Goal: Task Accomplishment & Management: Manage account settings

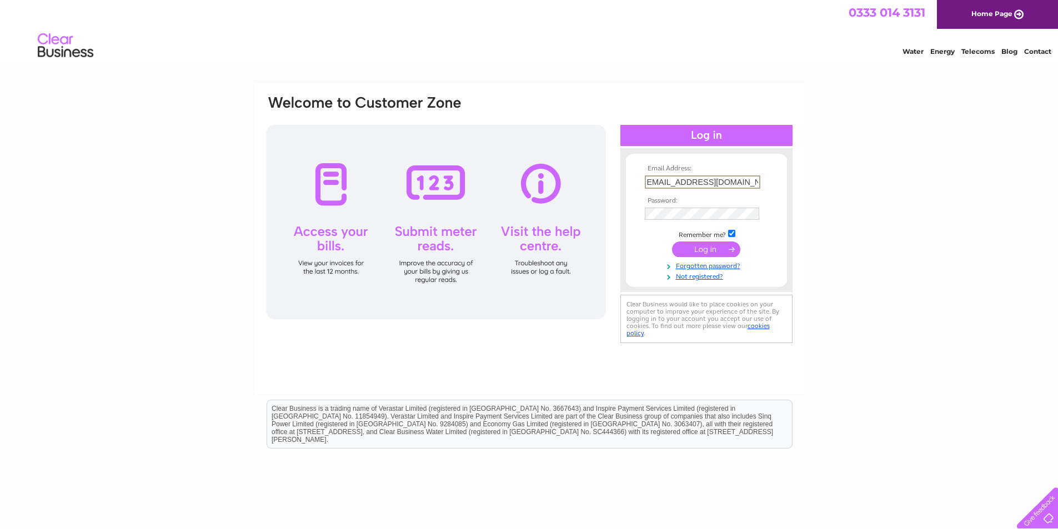
scroll to position [0, 9]
type input "pandpmotservicingltd@gmail.com"
click at [708, 253] on input "submit" at bounding box center [706, 250] width 68 height 16
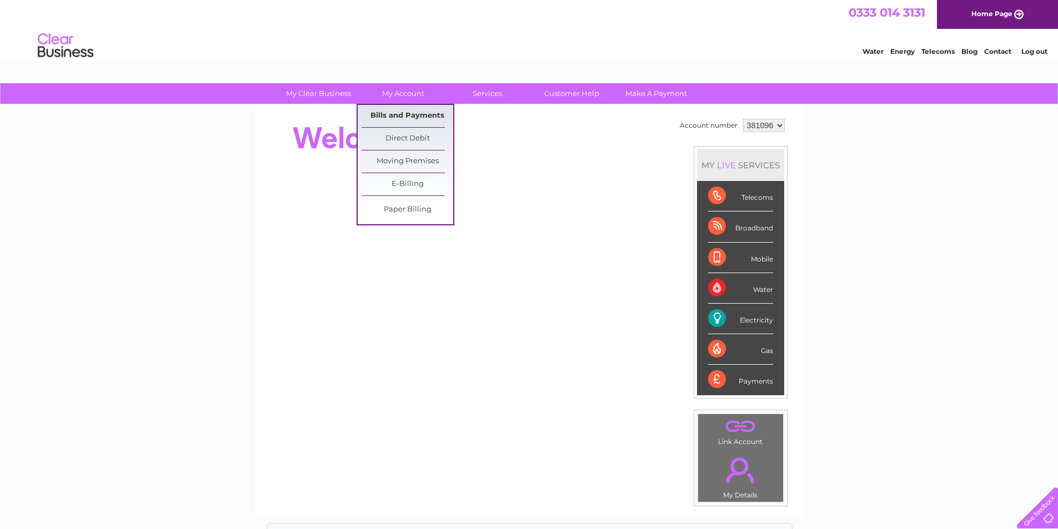
click at [411, 116] on link "Bills and Payments" at bounding box center [407, 116] width 92 height 22
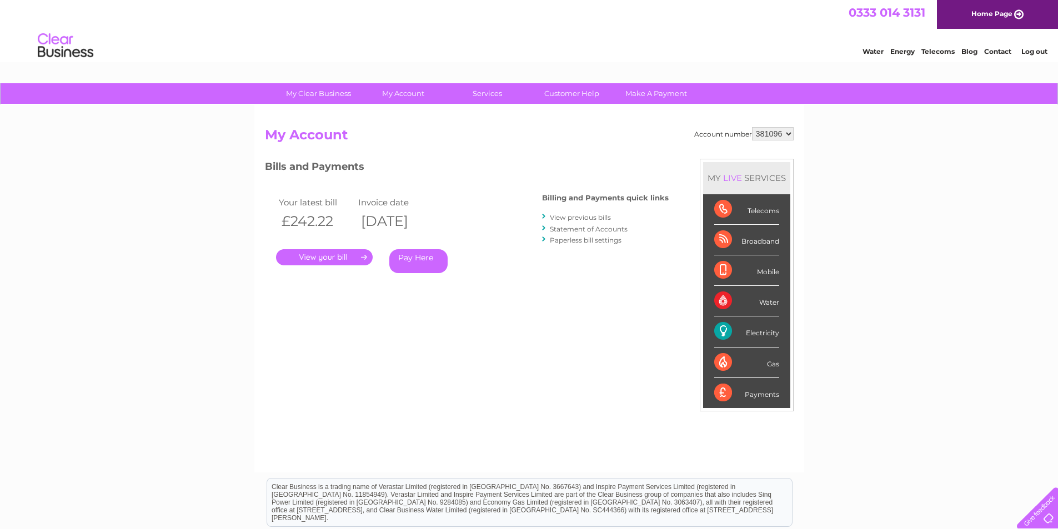
click at [579, 218] on link "View previous bills" at bounding box center [580, 217] width 61 height 8
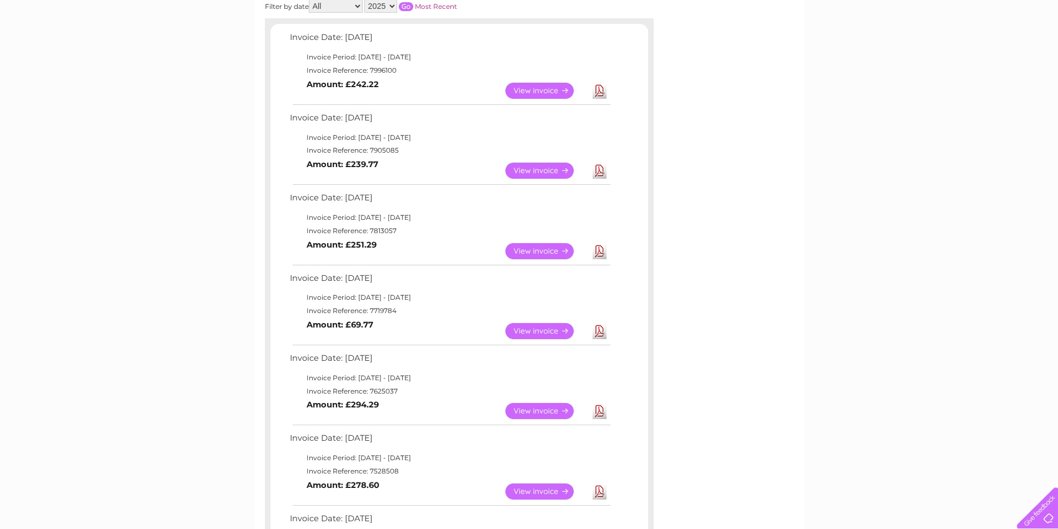
scroll to position [222, 0]
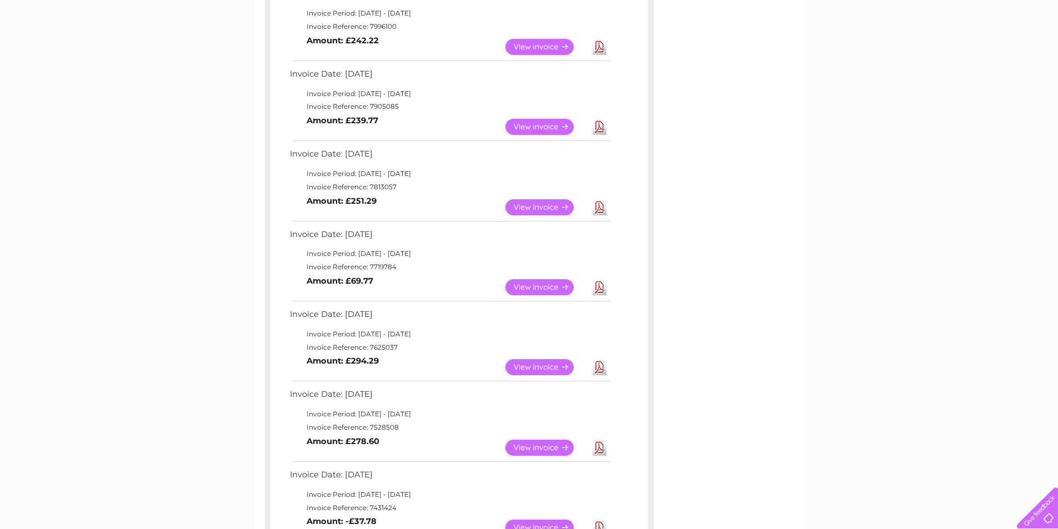
click at [604, 286] on link "Download" at bounding box center [599, 287] width 14 height 16
click at [601, 210] on link "Download" at bounding box center [599, 207] width 14 height 16
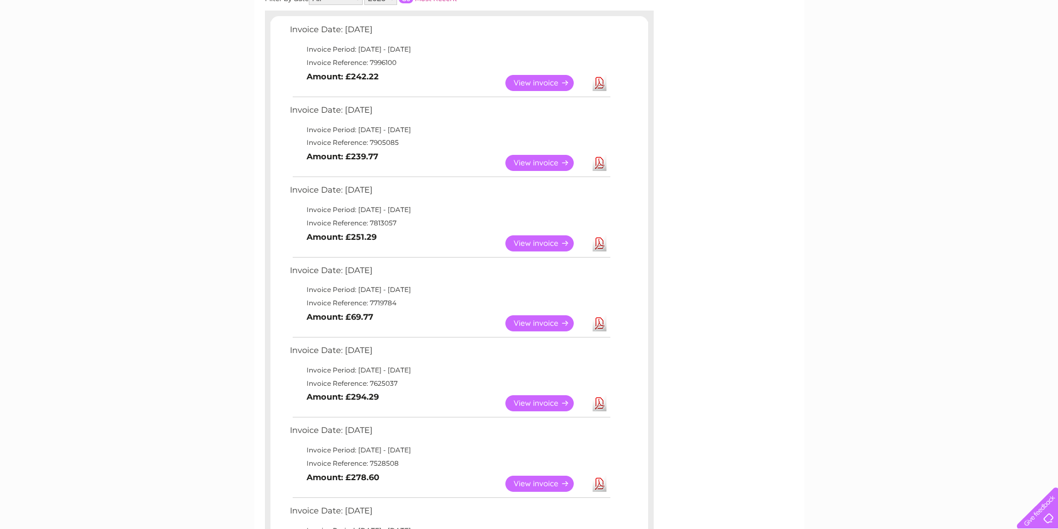
scroll to position [167, 0]
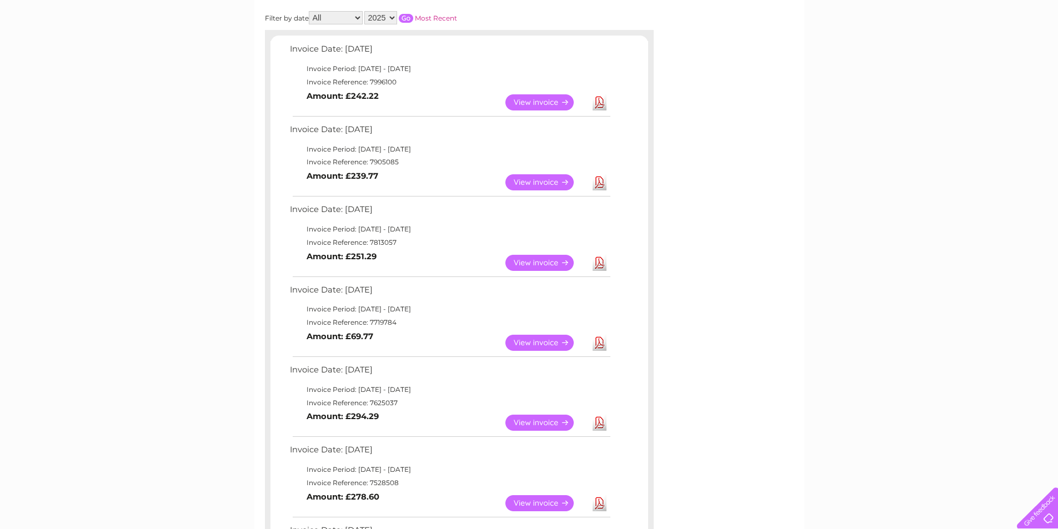
click at [600, 179] on link "Download" at bounding box center [599, 182] width 14 height 16
click at [892, 14] on div "My Clear Business Login Details My Details My Preferences Link Account My Accou…" at bounding box center [529, 421] width 1058 height 1008
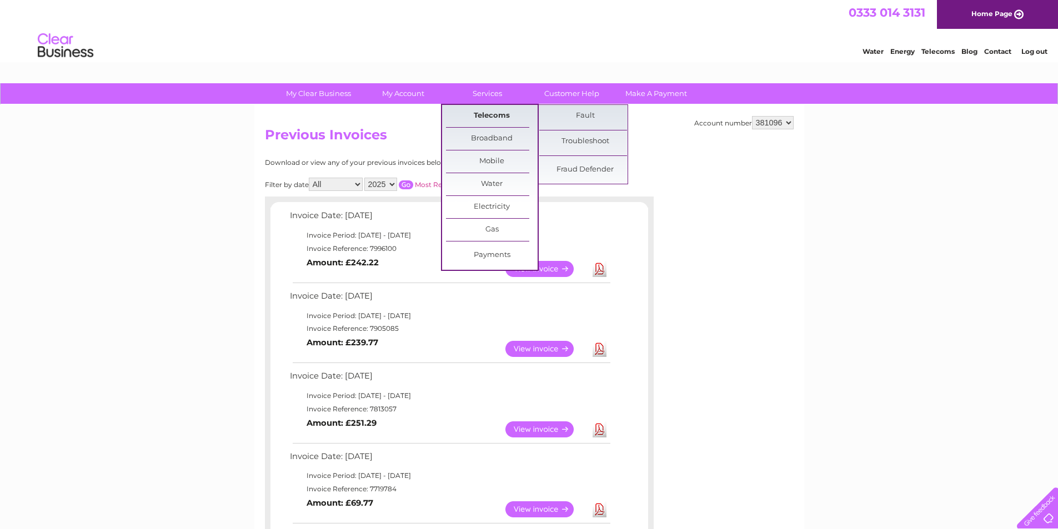
click at [491, 117] on link "Telecoms" at bounding box center [492, 116] width 92 height 22
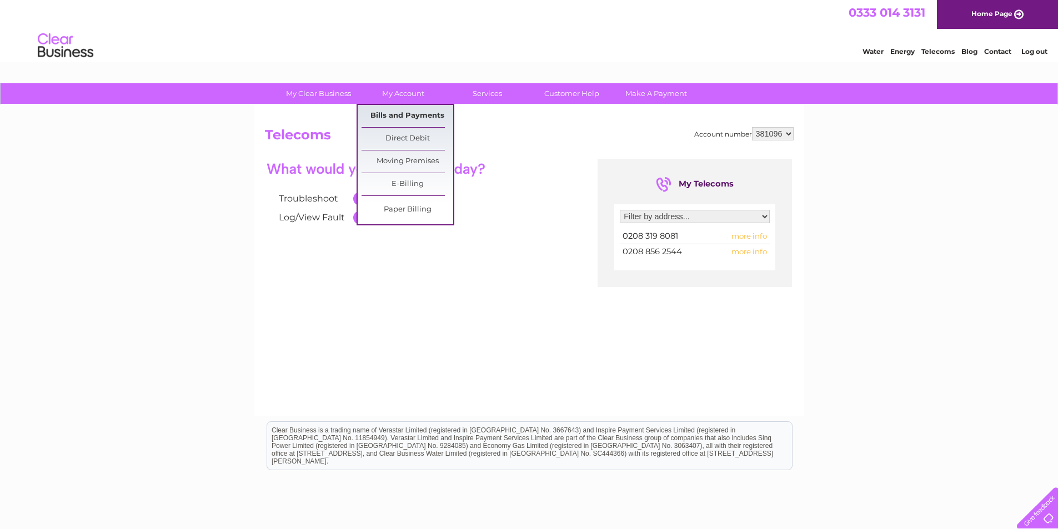
click at [405, 118] on link "Bills and Payments" at bounding box center [407, 116] width 92 height 22
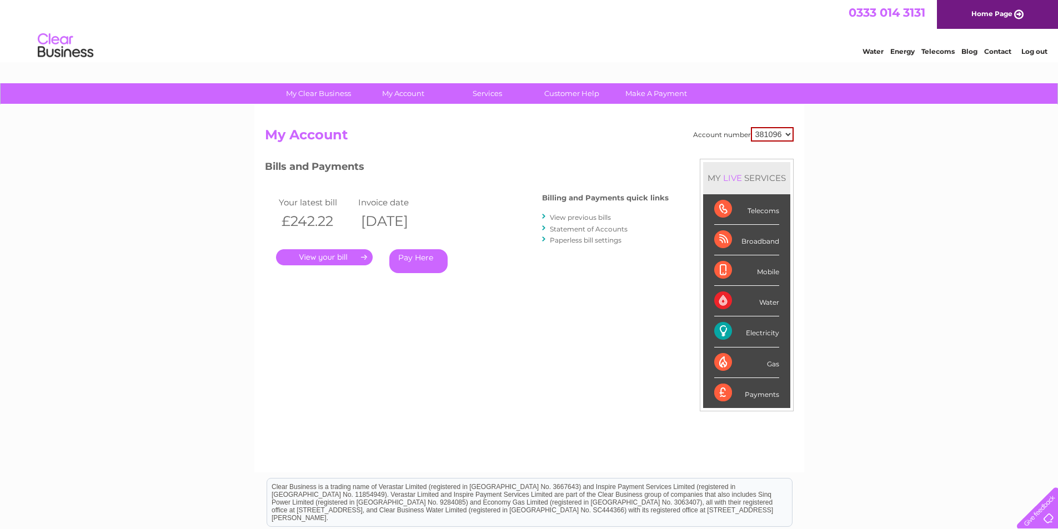
click at [582, 218] on link "View previous bills" at bounding box center [580, 217] width 61 height 8
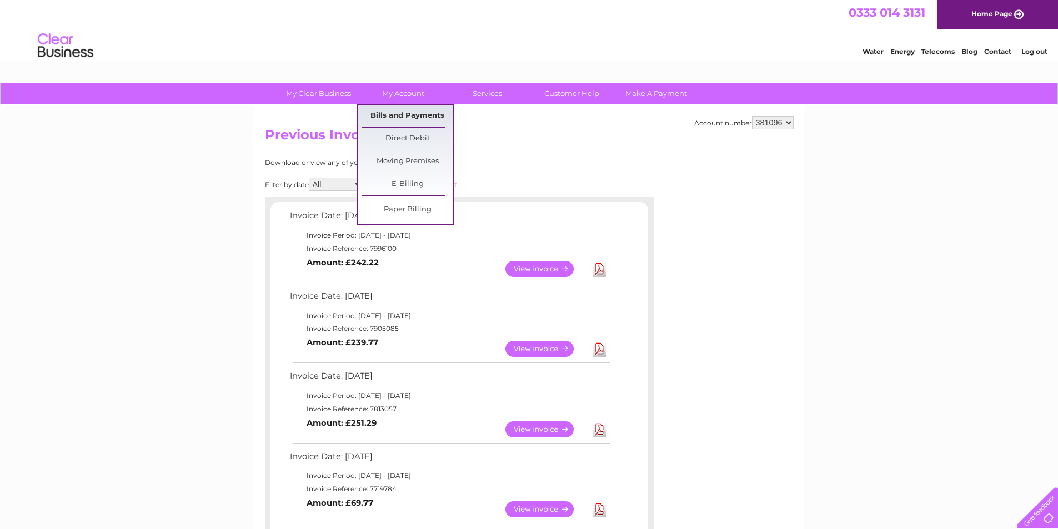
click at [407, 117] on link "Bills and Payments" at bounding box center [407, 116] width 92 height 22
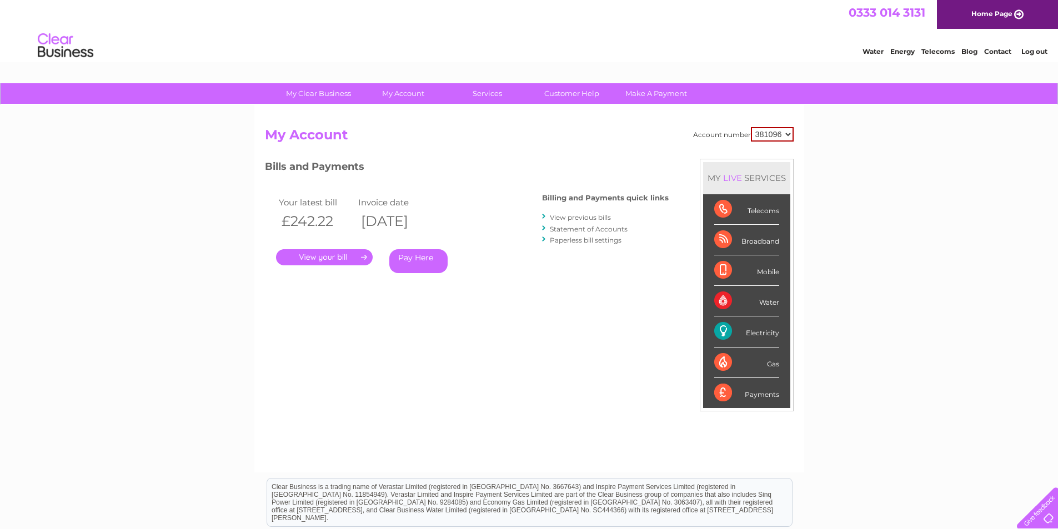
click at [752, 210] on div "Telecoms" at bounding box center [746, 209] width 65 height 31
click at [790, 134] on select "381096" at bounding box center [772, 134] width 43 height 14
click at [751, 127] on select "381096" at bounding box center [772, 134] width 43 height 14
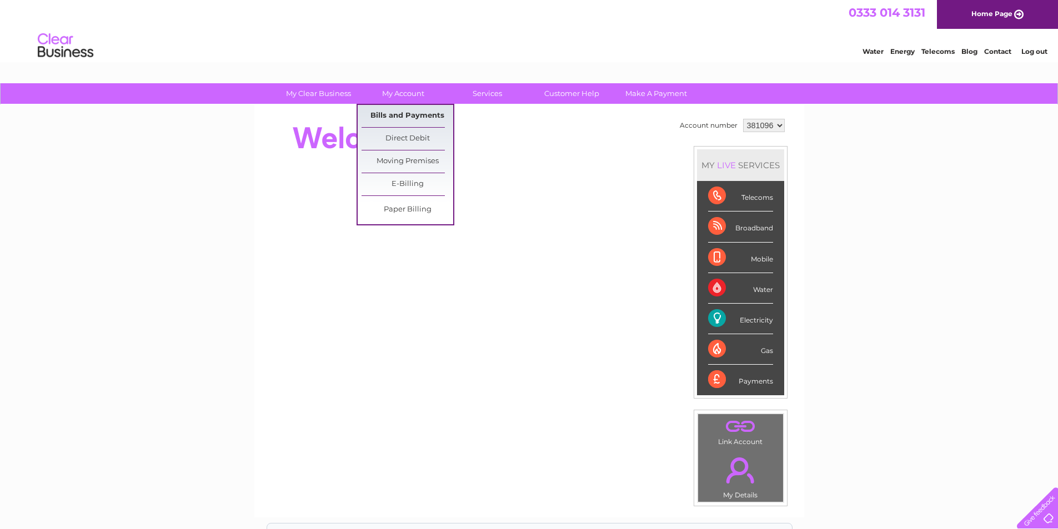
click at [402, 117] on link "Bills and Payments" at bounding box center [407, 116] width 92 height 22
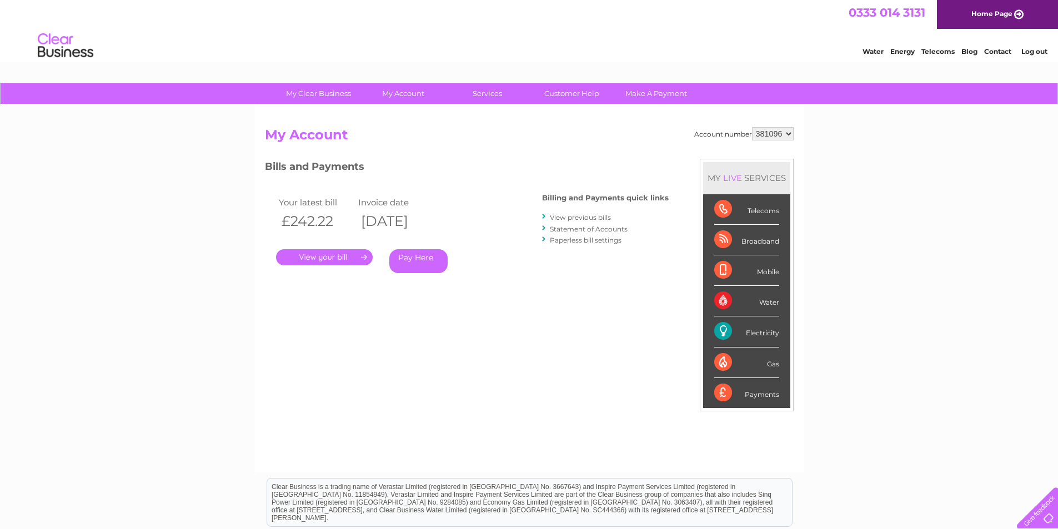
click at [788, 134] on select "381096" at bounding box center [773, 133] width 42 height 13
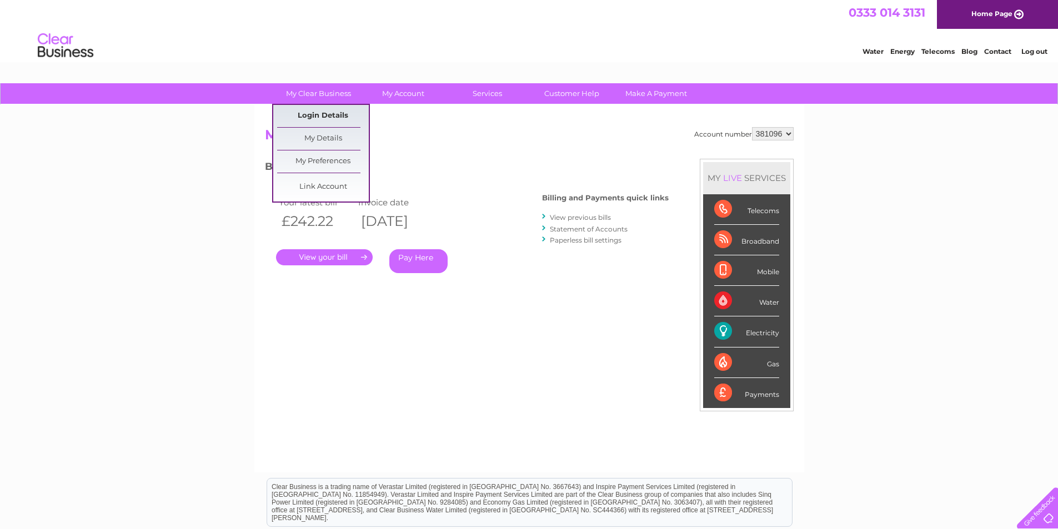
click at [320, 113] on link "Login Details" at bounding box center [323, 116] width 92 height 22
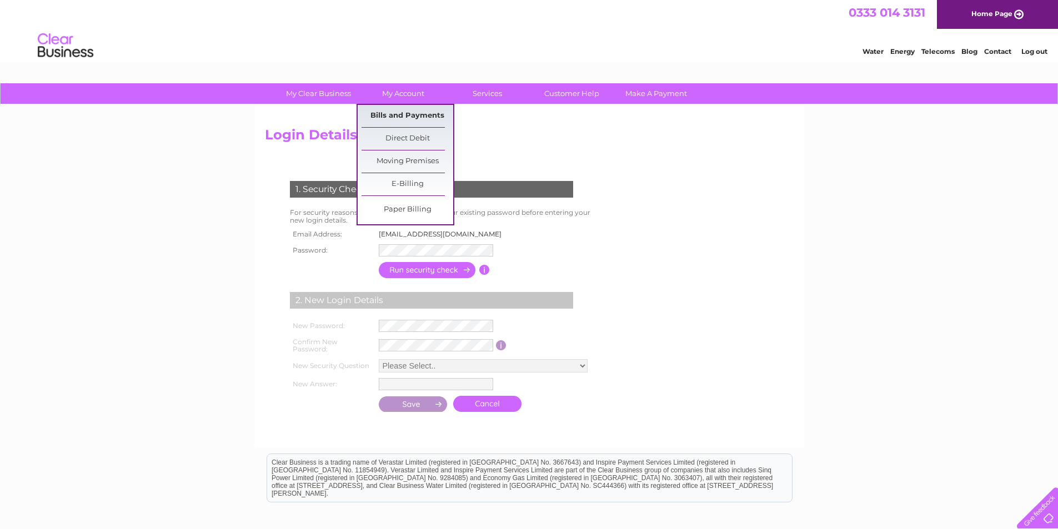
click at [407, 115] on link "Bills and Payments" at bounding box center [407, 116] width 92 height 22
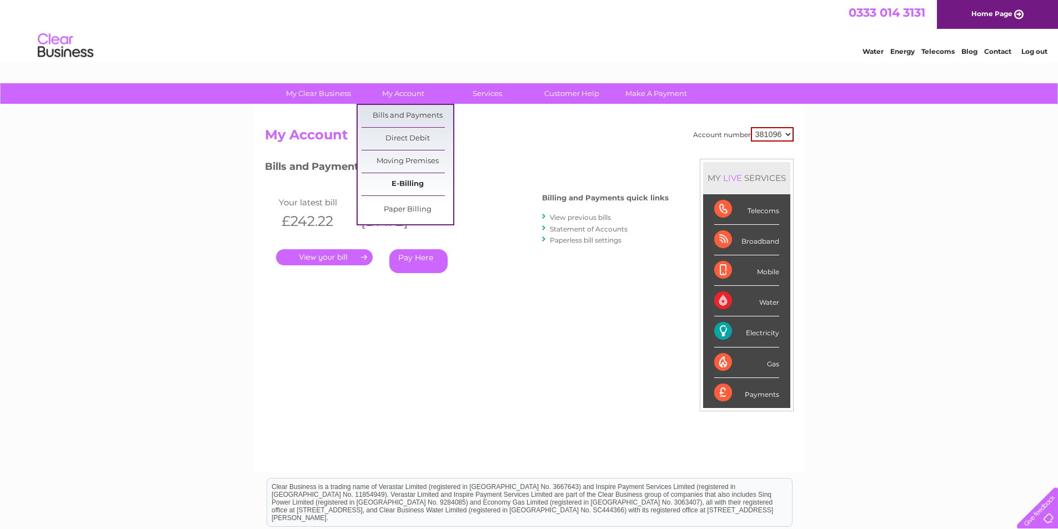
click at [410, 185] on link "E-Billing" at bounding box center [407, 184] width 92 height 22
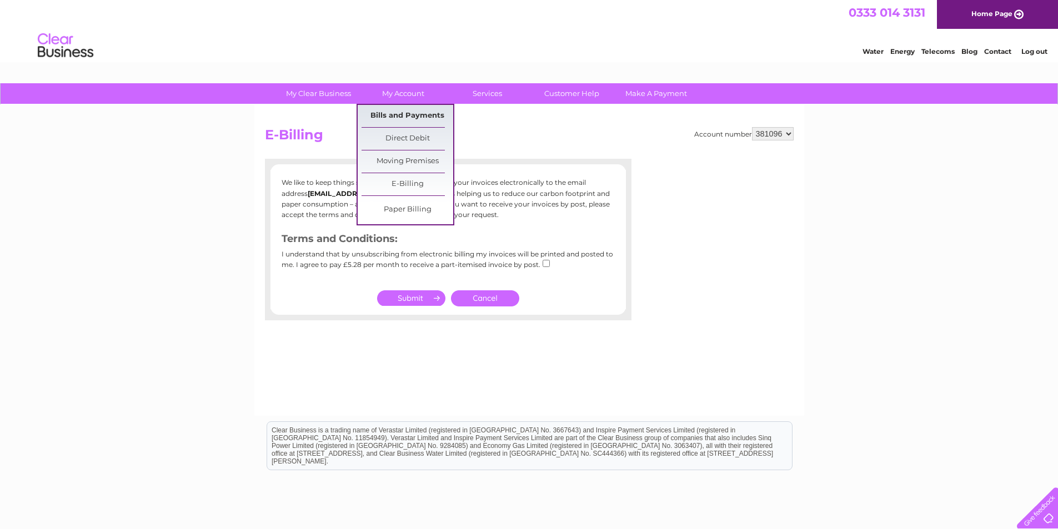
click at [402, 117] on link "Bills and Payments" at bounding box center [407, 116] width 92 height 22
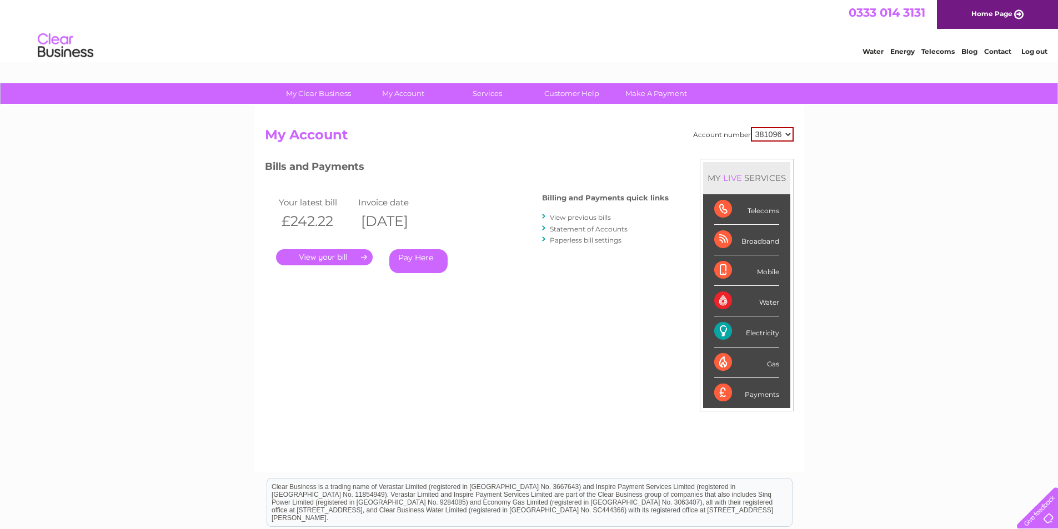
click at [582, 230] on link "Statement of Accounts" at bounding box center [589, 229] width 78 height 8
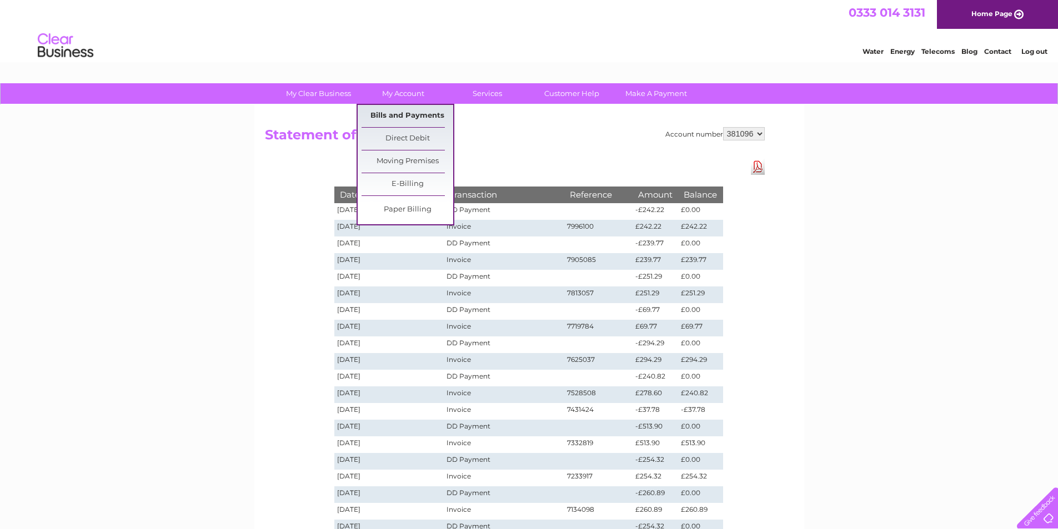
click at [407, 112] on link "Bills and Payments" at bounding box center [407, 116] width 92 height 22
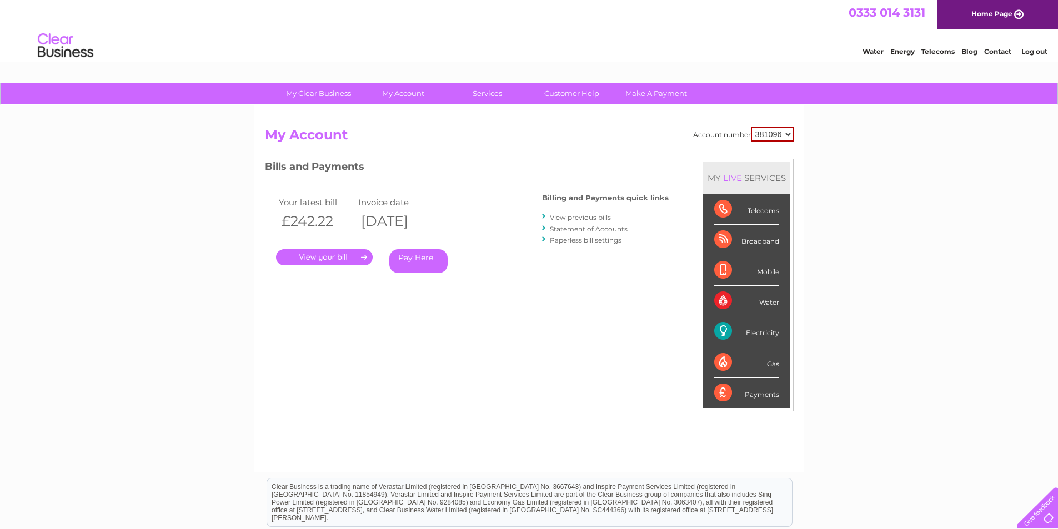
click at [577, 217] on link "View previous bills" at bounding box center [580, 217] width 61 height 8
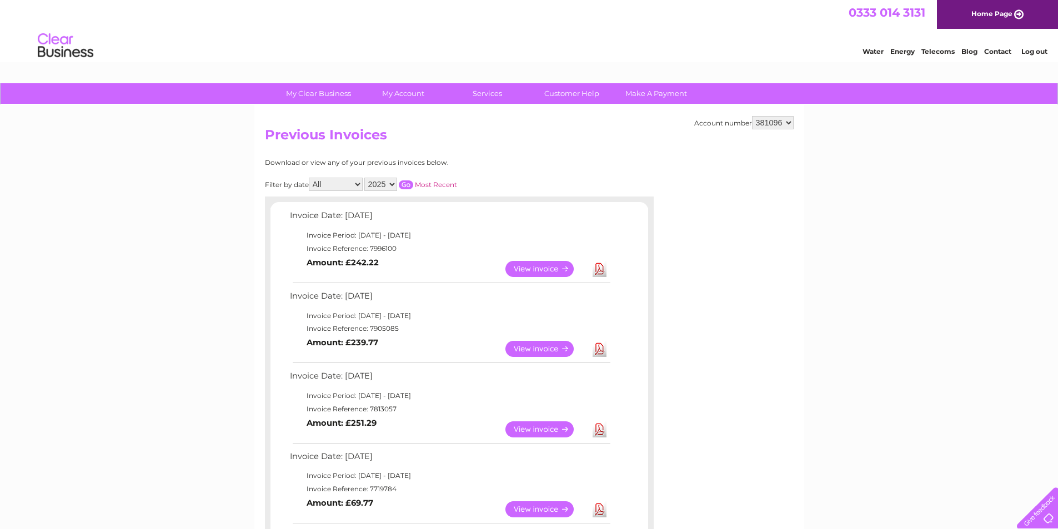
click at [540, 348] on link "View" at bounding box center [546, 349] width 82 height 16
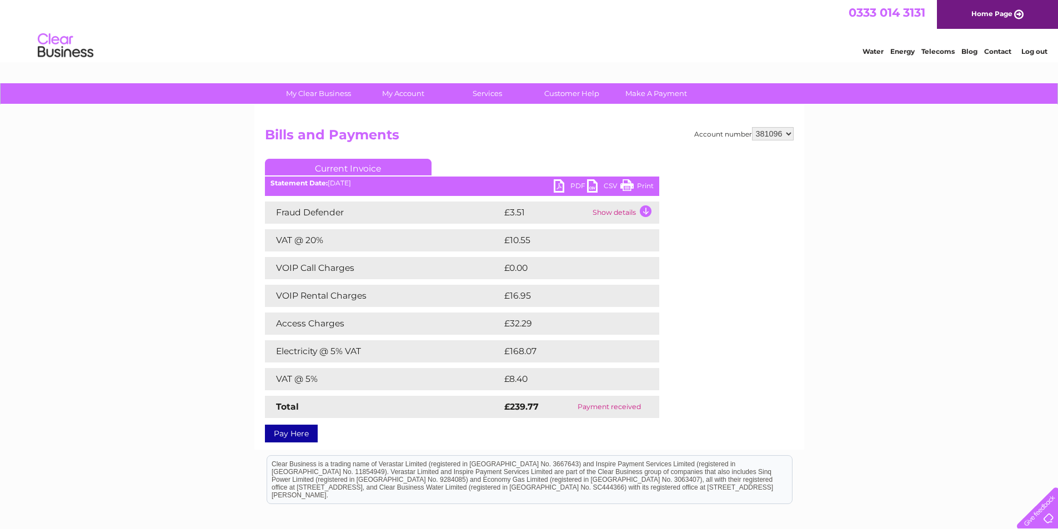
click at [617, 214] on td "Show details" at bounding box center [624, 213] width 69 height 22
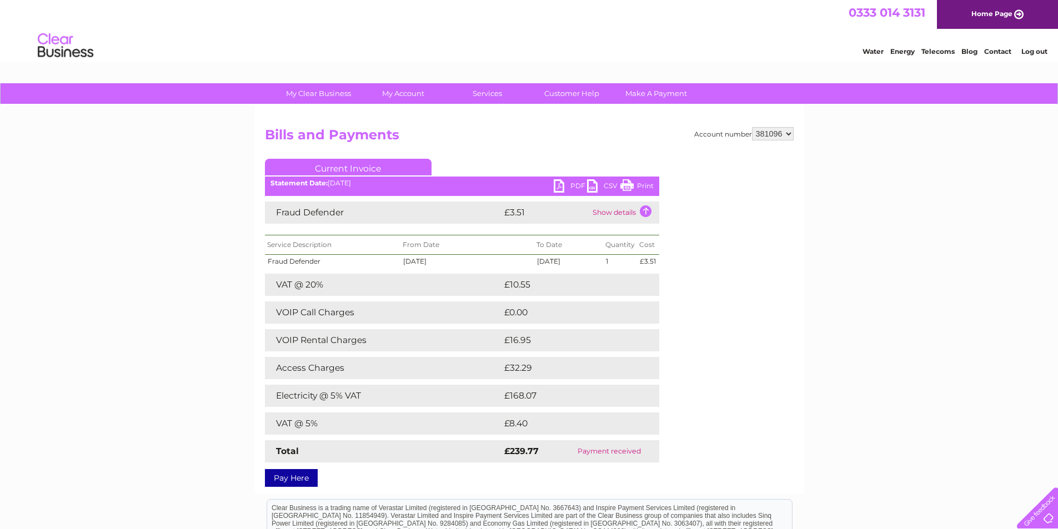
drag, startPoint x: 629, startPoint y: 212, endPoint x: 612, endPoint y: 212, distance: 16.1
click at [628, 212] on td "Show details" at bounding box center [624, 213] width 69 height 22
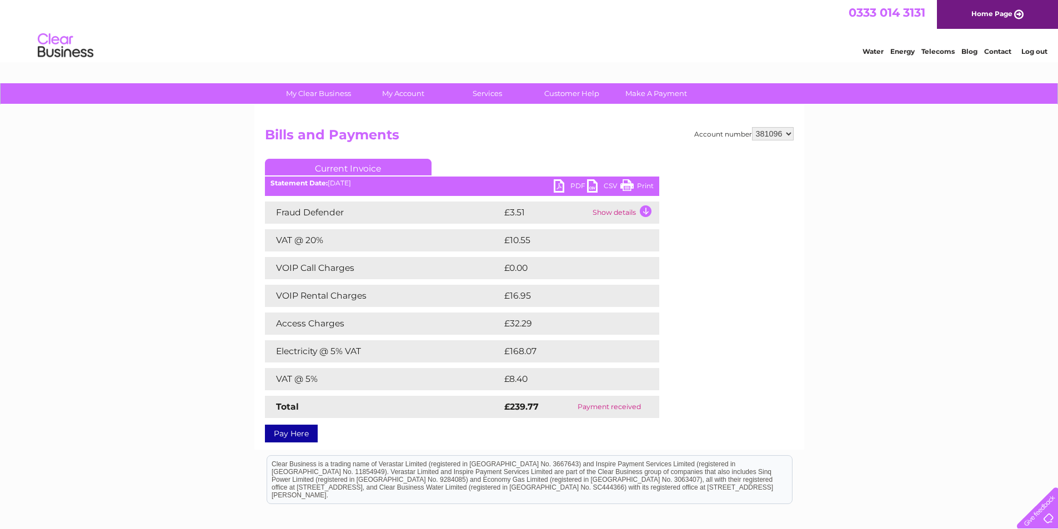
click at [560, 186] on link "PDF" at bounding box center [570, 187] width 33 height 16
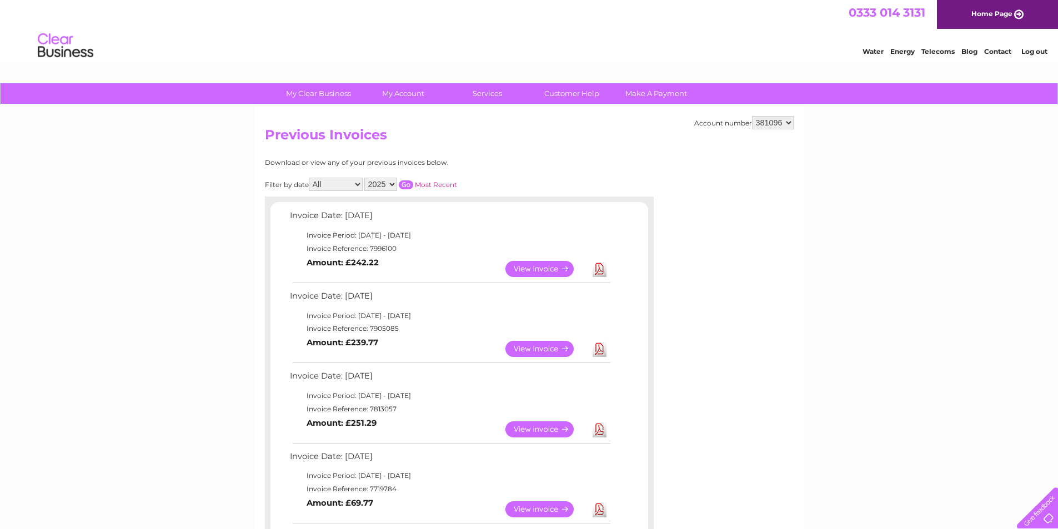
click at [357, 180] on select "All January February March April May June July August September October Novembe…" at bounding box center [336, 184] width 54 height 13
click at [787, 122] on select "381096" at bounding box center [773, 122] width 42 height 13
click at [788, 122] on select "381096" at bounding box center [773, 122] width 42 height 13
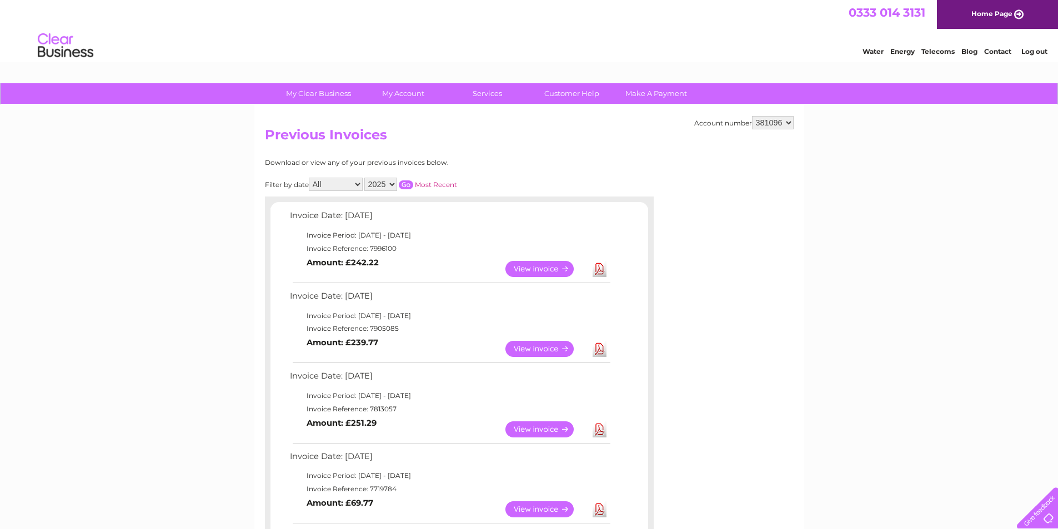
click at [773, 129] on select "381096" at bounding box center [773, 122] width 42 height 13
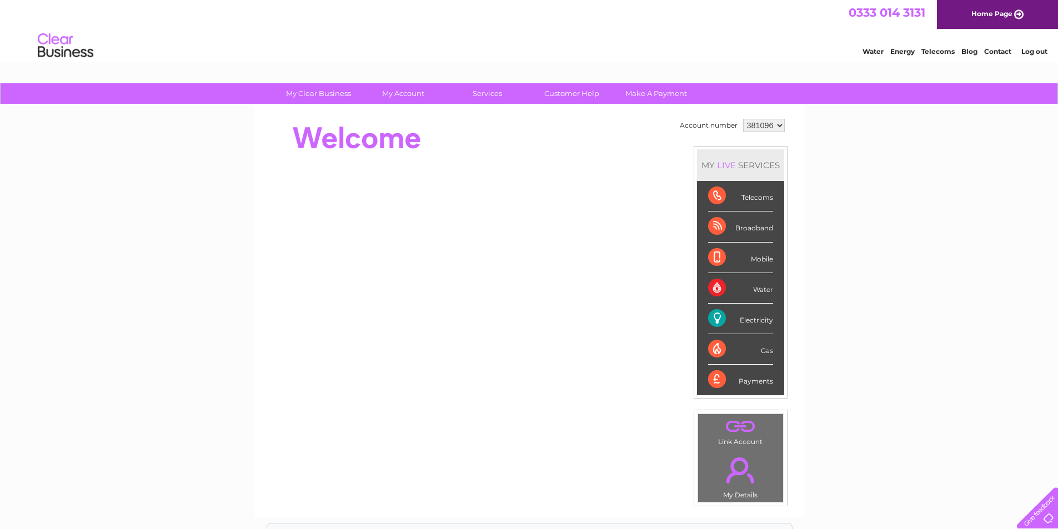
click at [777, 126] on select "381096" at bounding box center [764, 125] width 42 height 13
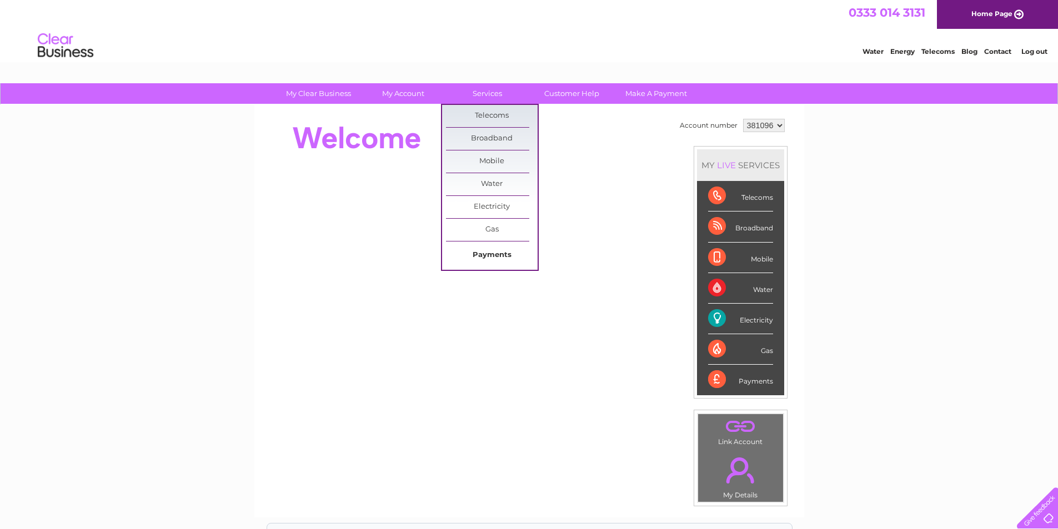
click at [490, 256] on link "Payments" at bounding box center [492, 255] width 92 height 22
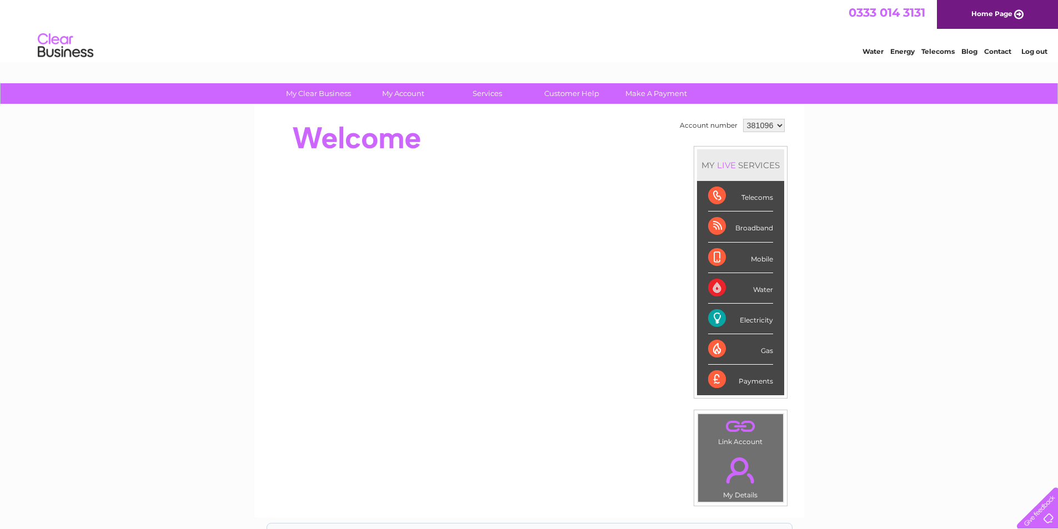
click at [778, 127] on select "381096" at bounding box center [764, 125] width 42 height 13
click at [778, 125] on select "381096" at bounding box center [764, 125] width 42 height 13
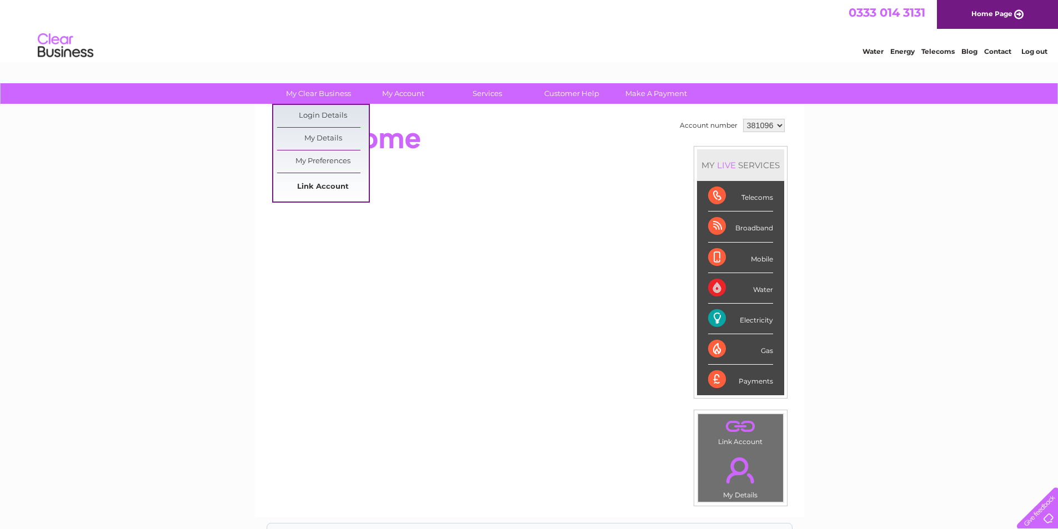
click at [326, 189] on link "Link Account" at bounding box center [323, 187] width 92 height 22
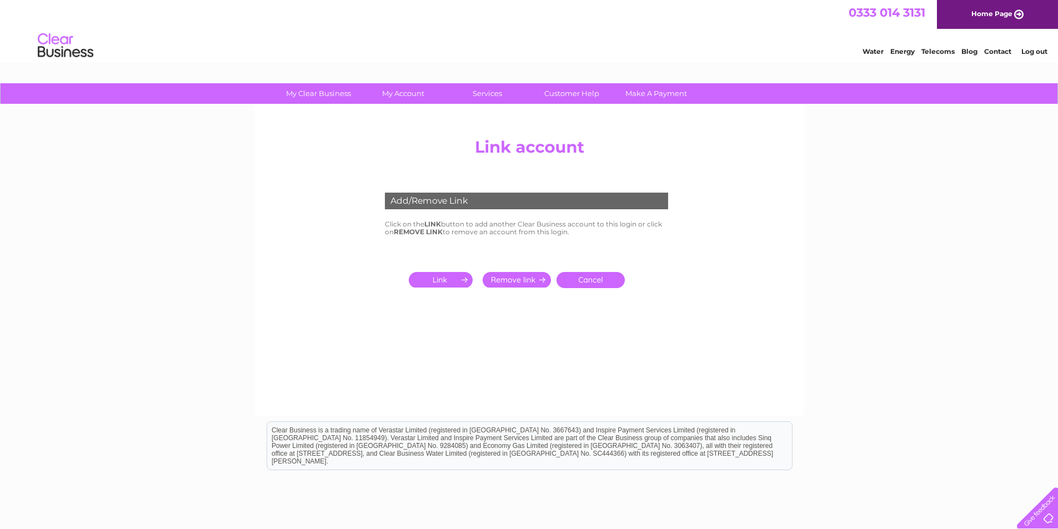
click at [445, 281] on input "submit" at bounding box center [443, 280] width 68 height 16
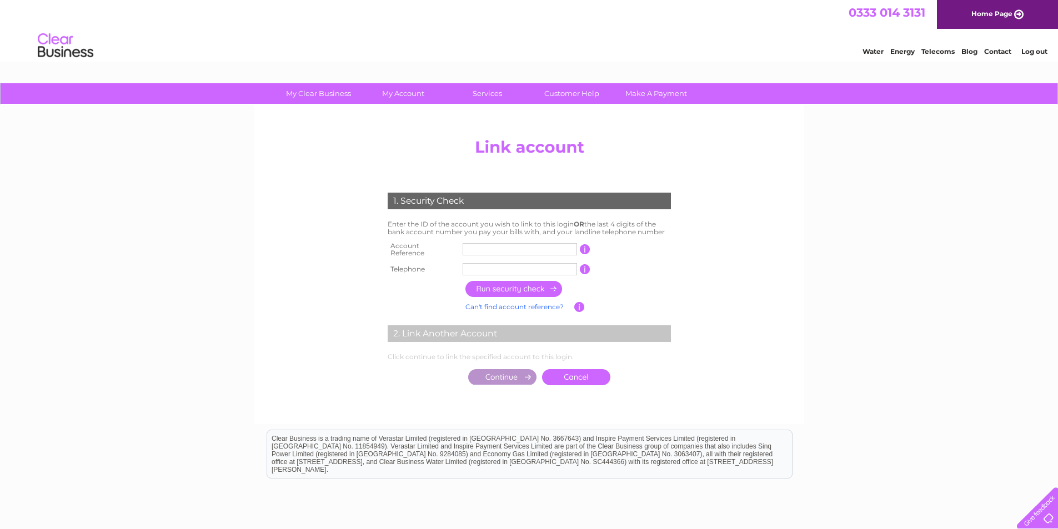
click at [493, 248] on input "text" at bounding box center [519, 249] width 114 height 12
type input "30311496"
click at [496, 265] on input "text" at bounding box center [519, 269] width 114 height 12
click at [525, 285] on input "button" at bounding box center [514, 289] width 98 height 16
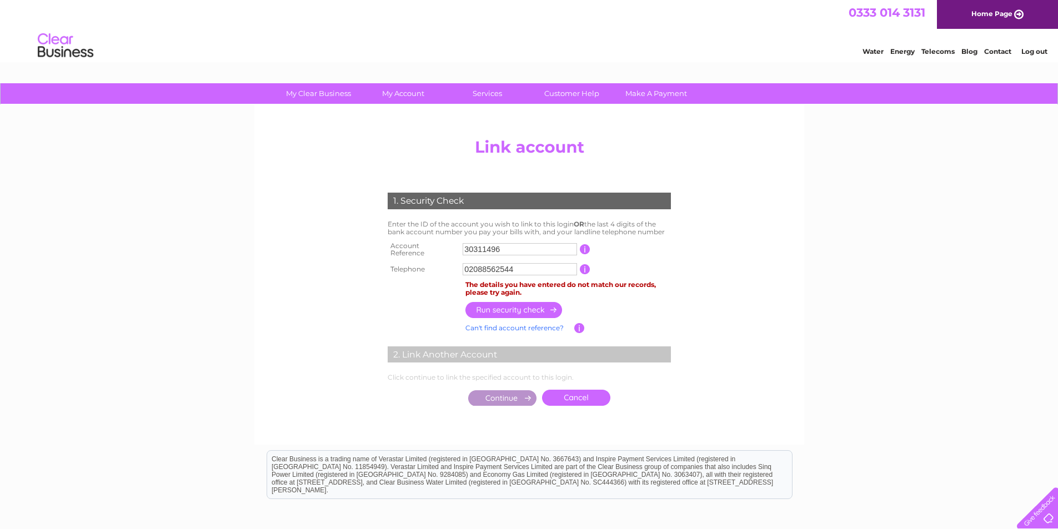
drag, startPoint x: 514, startPoint y: 263, endPoint x: 466, endPoint y: 268, distance: 48.1
click at [466, 268] on input "02088562544" at bounding box center [519, 269] width 114 height 12
type input "07783548383"
click at [512, 303] on input "button" at bounding box center [514, 310] width 98 height 16
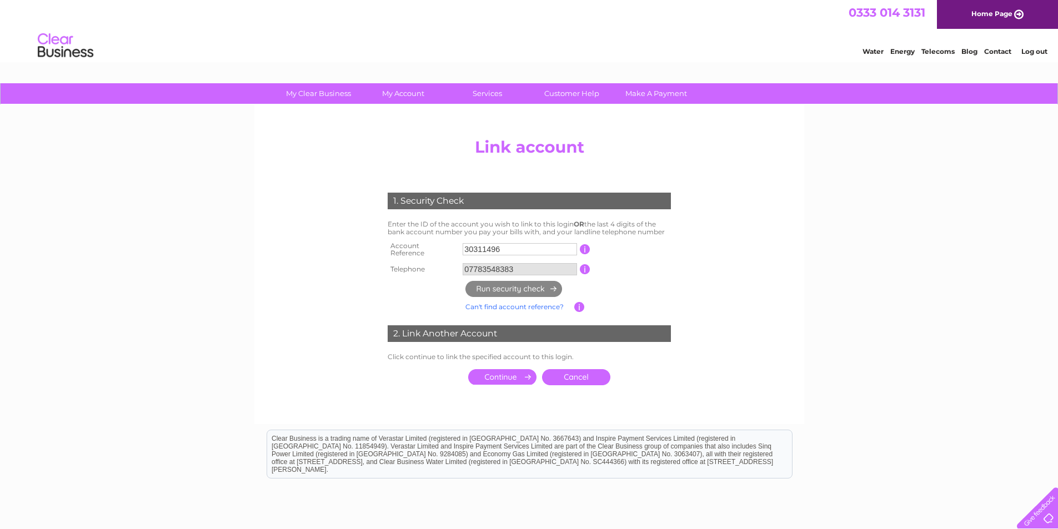
click at [507, 373] on input "submit" at bounding box center [502, 377] width 68 height 16
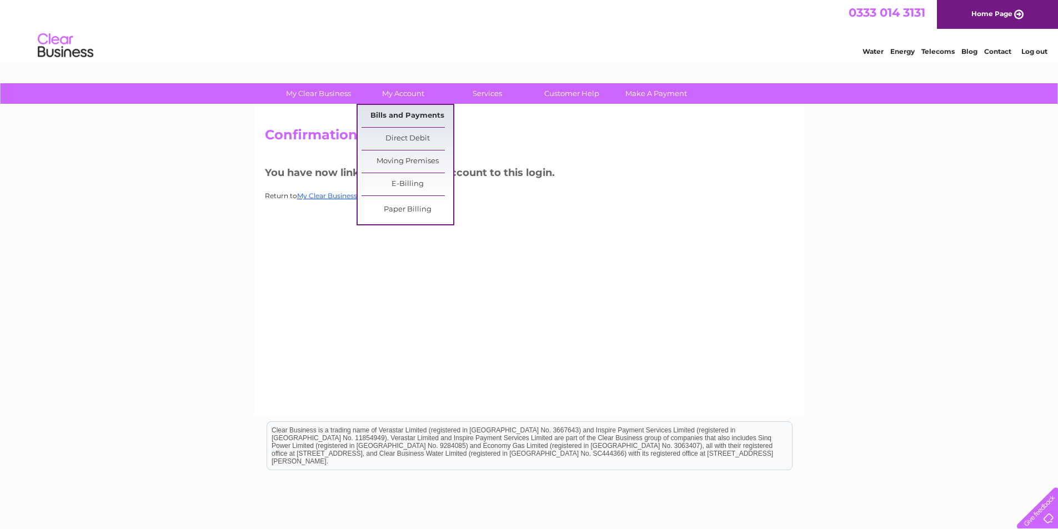
click at [399, 119] on link "Bills and Payments" at bounding box center [407, 116] width 92 height 22
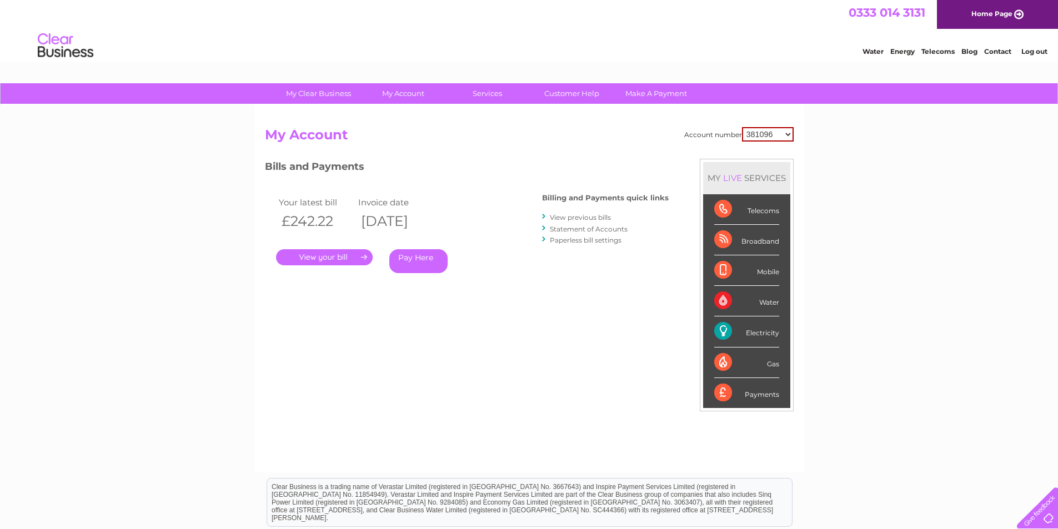
click at [787, 135] on select "381096 30311496" at bounding box center [768, 134] width 52 height 14
select select "30311496"
click at [742, 127] on select "381096 30311496" at bounding box center [768, 134] width 52 height 14
click at [581, 218] on link "View previous bills" at bounding box center [580, 217] width 61 height 8
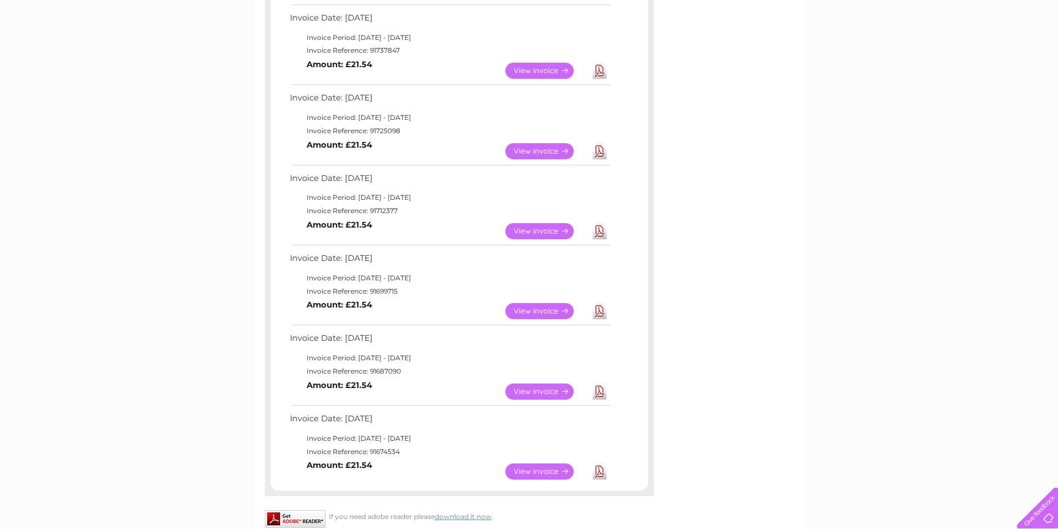
scroll to position [167, 0]
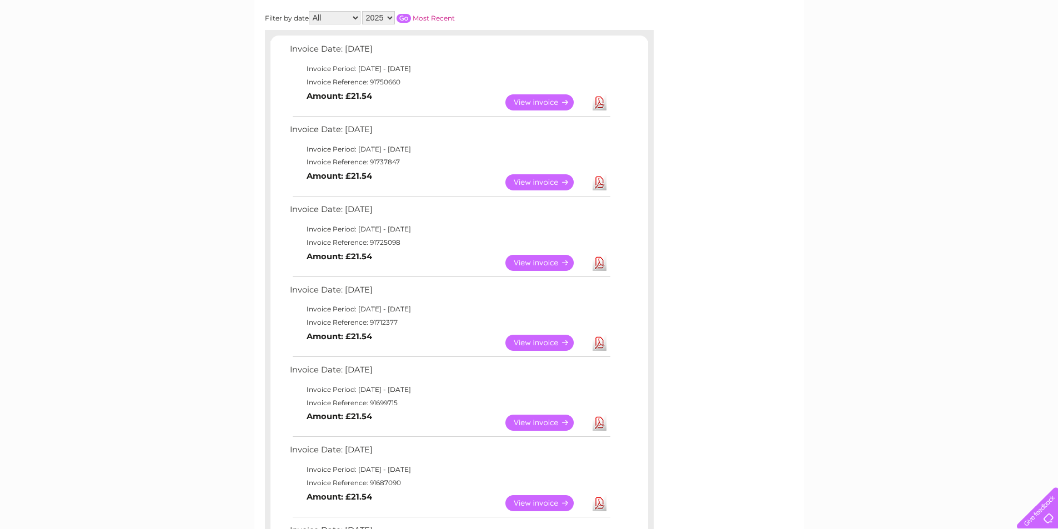
click at [597, 344] on link "Download" at bounding box center [599, 343] width 14 height 16
click at [600, 263] on link "Download" at bounding box center [599, 263] width 14 height 16
click at [600, 185] on link "Download" at bounding box center [599, 182] width 14 height 16
click at [599, 101] on link "Download" at bounding box center [599, 102] width 14 height 16
